Goal: Task Accomplishment & Management: Complete application form

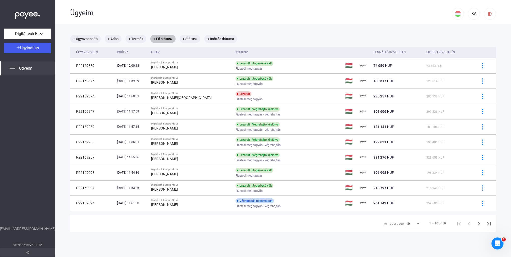
click at [162, 38] on mat-chip "+ Fő státusz" at bounding box center [162, 39] width 25 height 8
click at [171, 51] on button "Válassz..." at bounding box center [179, 54] width 50 height 11
click at [177, 76] on span "Folyamatban" at bounding box center [168, 77] width 21 height 6
click at [0, 101] on html "Digitáltech Europe Kft. Ügyindítás Ügyeim [EMAIL_ADDRESS][DOMAIN_NAME] Verziósz…" at bounding box center [255, 128] width 511 height 257
click at [21, 75] on div at bounding box center [255, 128] width 511 height 257
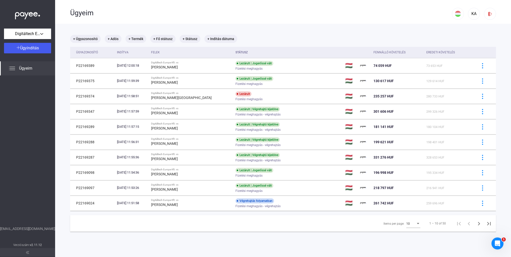
click at [20, 70] on span "Ügyeim" at bounding box center [25, 68] width 13 height 6
click at [35, 50] on span "Ügyindítás" at bounding box center [29, 48] width 19 height 5
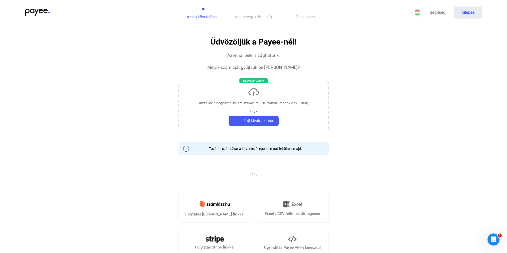
click at [436, 13] on link "Segítség" at bounding box center [437, 13] width 28 height 12
